Goal: Find specific page/section: Find specific page/section

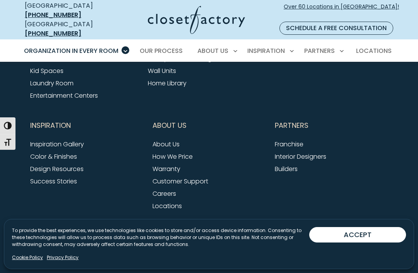
scroll to position [2533, 0]
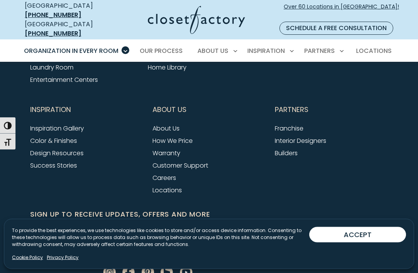
click at [180, 186] on link "Locations" at bounding box center [166, 190] width 29 height 9
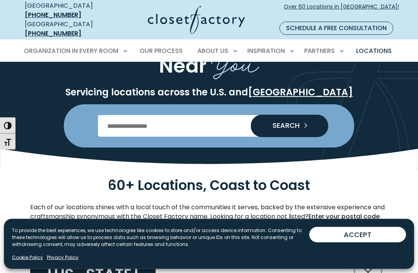
scroll to position [64, 0]
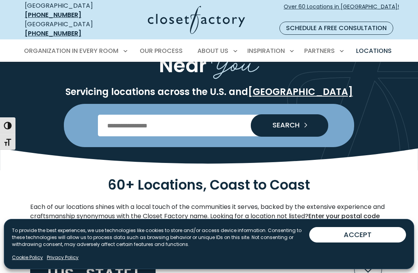
click at [208, 118] on input "Enter Postal Code" at bounding box center [209, 126] width 222 height 22
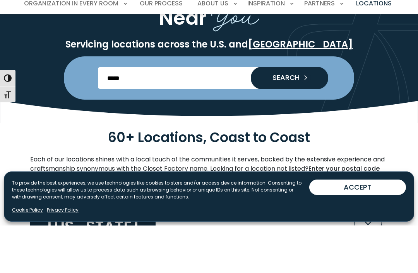
type input "*****"
click at [309, 114] on button "SEARCH" at bounding box center [289, 125] width 77 height 22
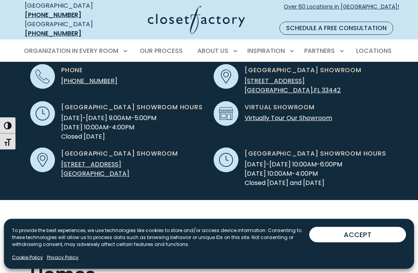
scroll to position [263, 0]
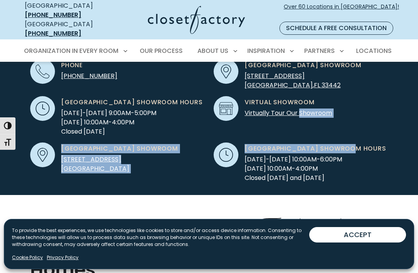
click at [387, 184] on div "Phone (561) 934-2790 Deerfield Beach Showroom 1650 South Powerline Road, Suite …" at bounding box center [208, 122] width 357 height 145
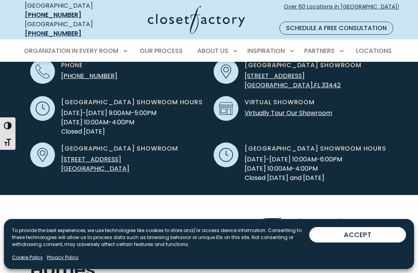
click at [132, 144] on span "Palm Beach Showroom" at bounding box center [119, 148] width 117 height 9
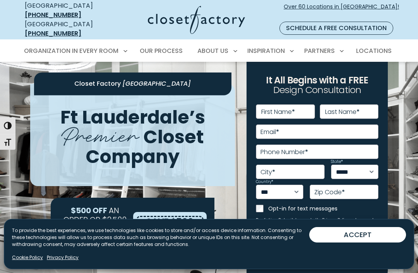
scroll to position [0, 0]
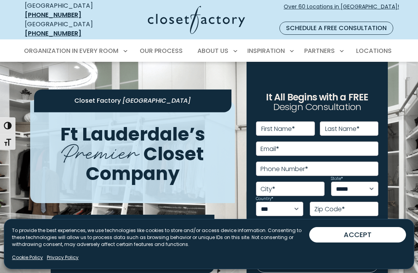
click at [378, 46] on span "Locations" at bounding box center [374, 50] width 36 height 9
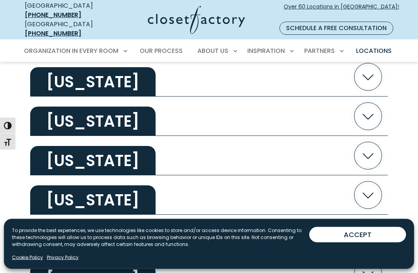
click at [364, 70] on icon "button" at bounding box center [367, 77] width 27 height 27
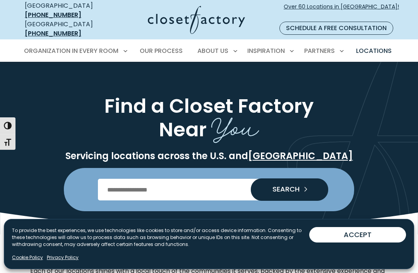
click at [195, 182] on input "Enter Postal Code" at bounding box center [209, 190] width 222 height 22
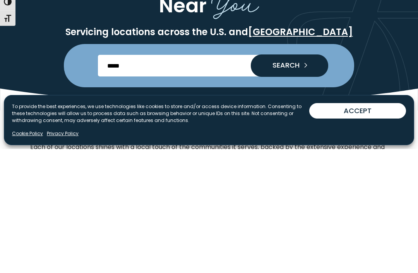
type input "*****"
click at [306, 184] on icon "Search our Nationwide Locations" at bounding box center [305, 189] width 11 height 11
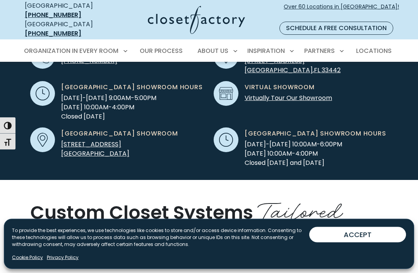
scroll to position [278, 0]
